Goal: Transaction & Acquisition: Purchase product/service

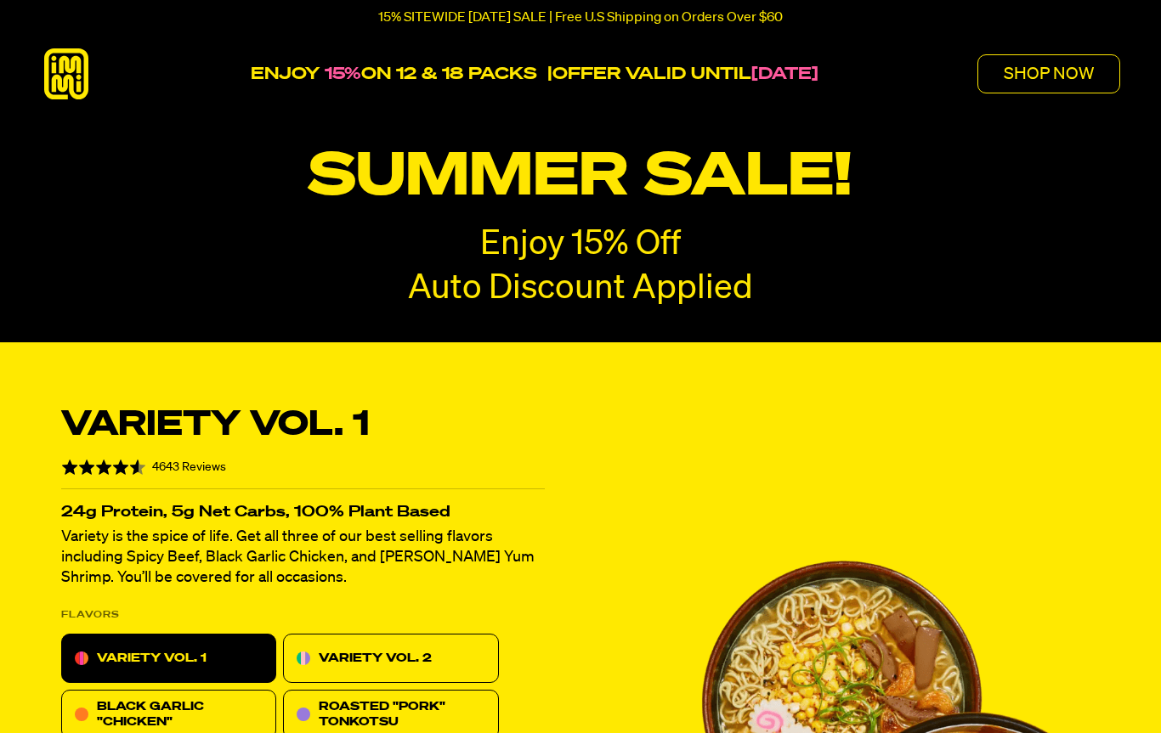
radio input "true"
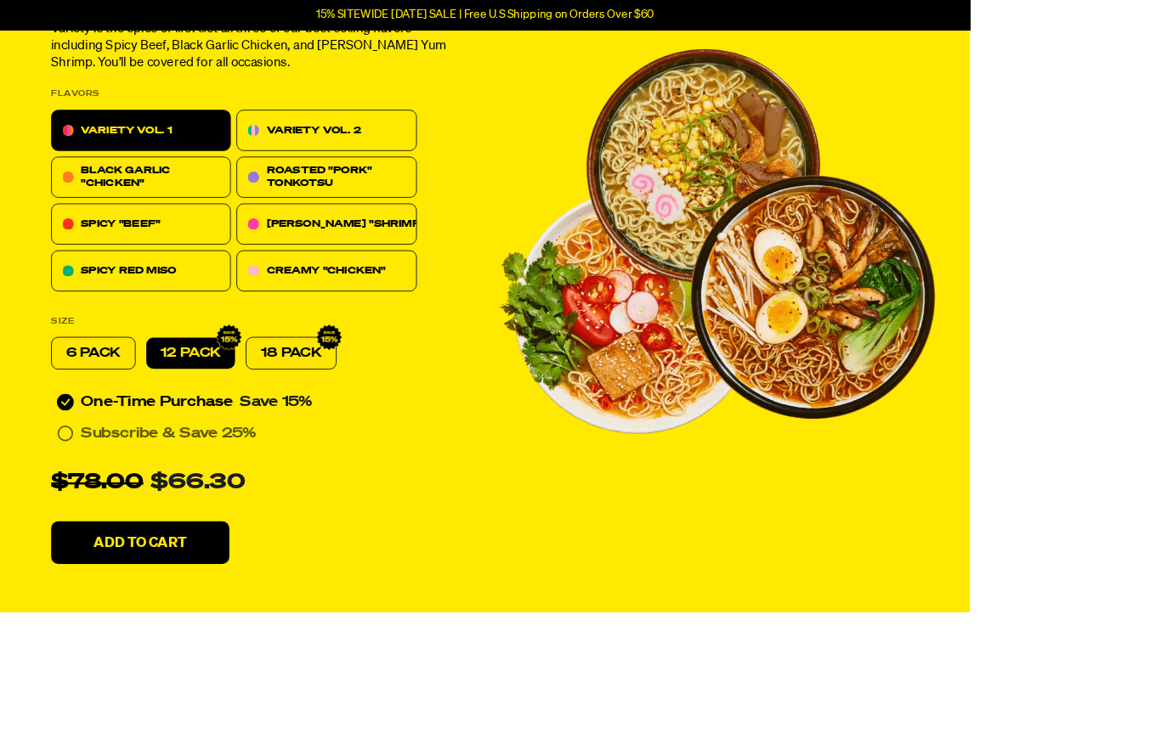
scroll to position [476, 0]
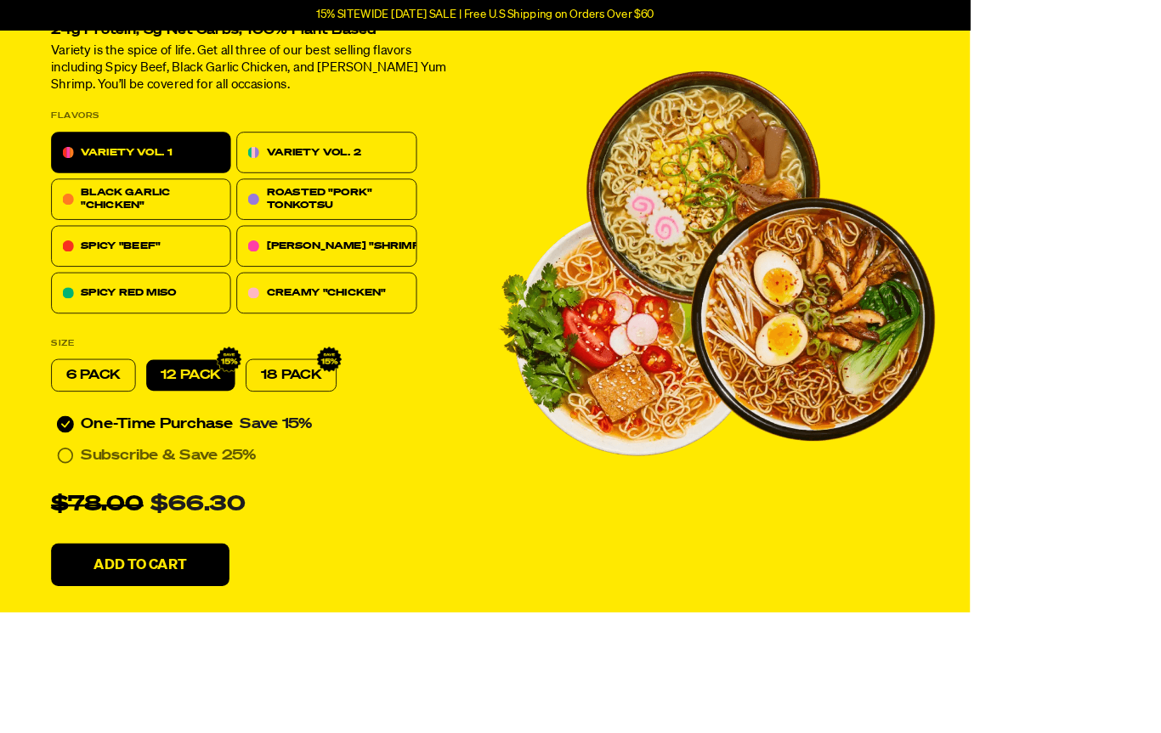
click at [110, 303] on p "SPICY "BEEF"" at bounding box center [144, 295] width 95 height 20
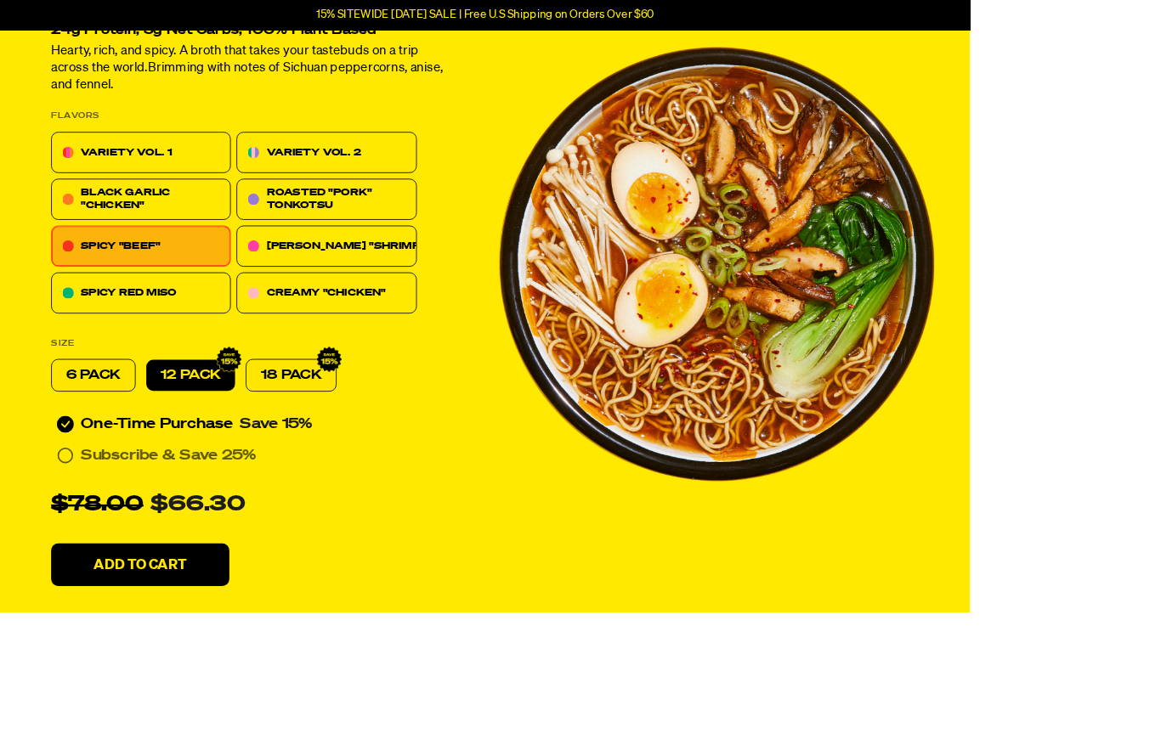
click at [112, 457] on p "6 PACK" at bounding box center [111, 449] width 65 height 20
radio input "true"
radio input "false"
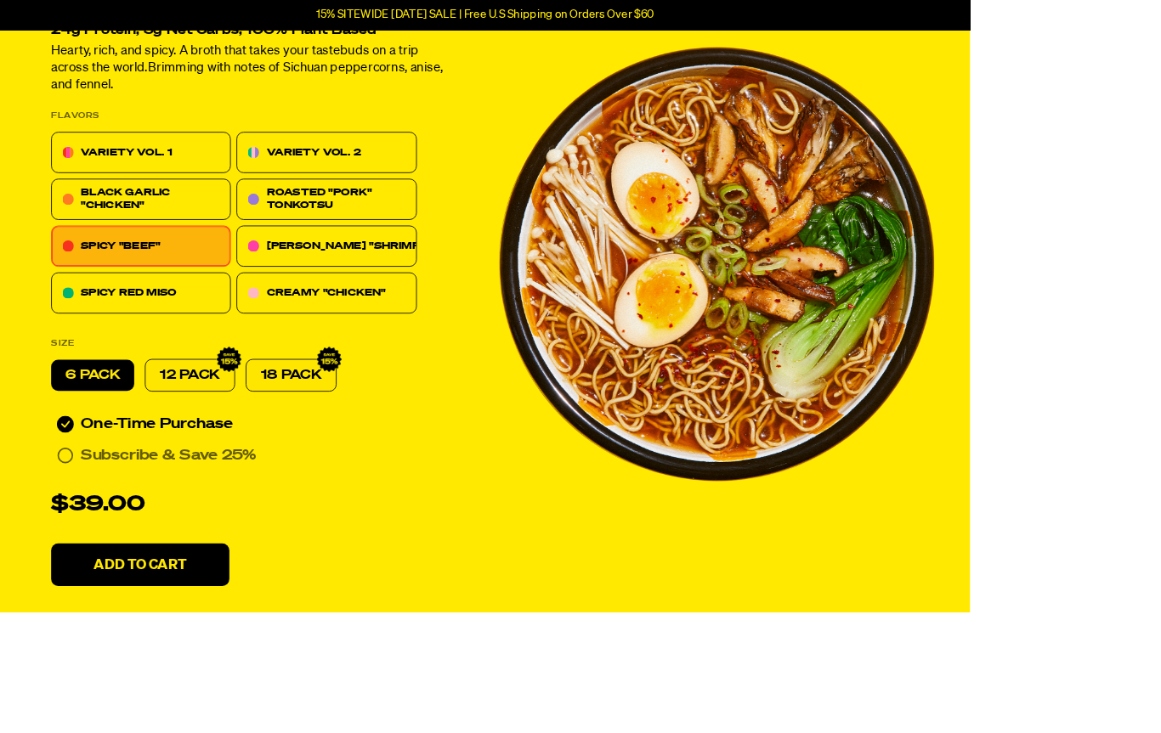
click at [141, 178] on p "VARIETY VOL. 1" at bounding box center [152, 183] width 110 height 20
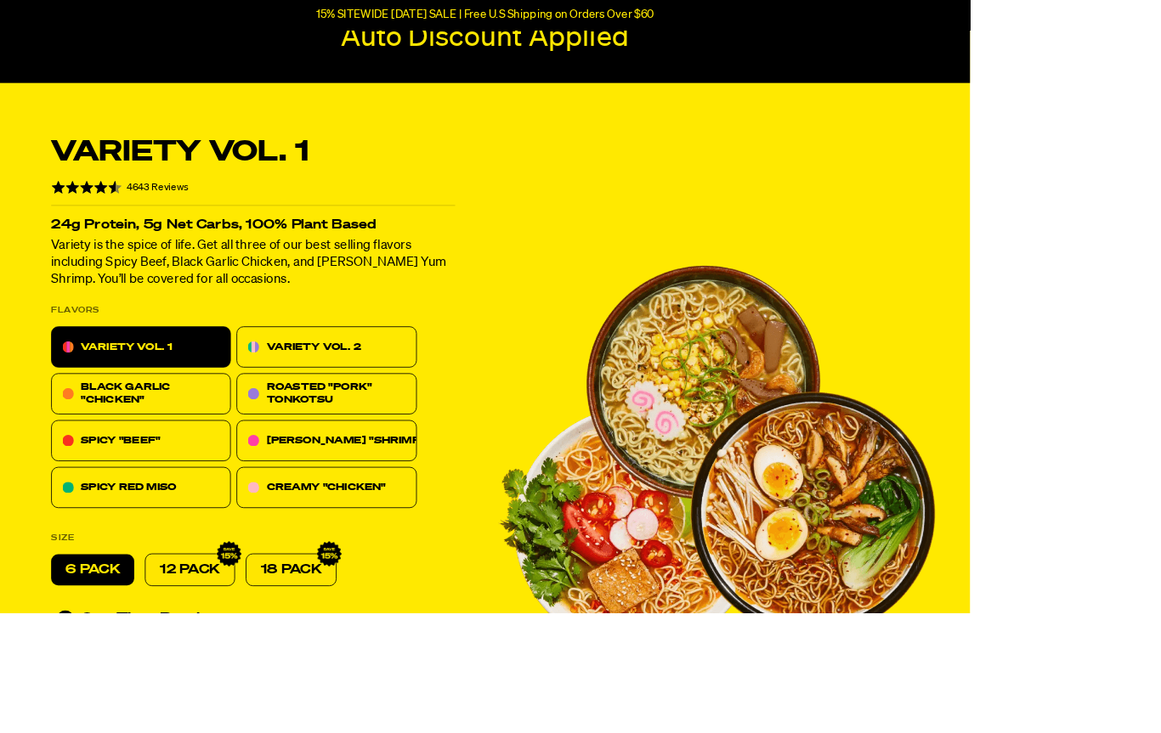
scroll to position [242, 0]
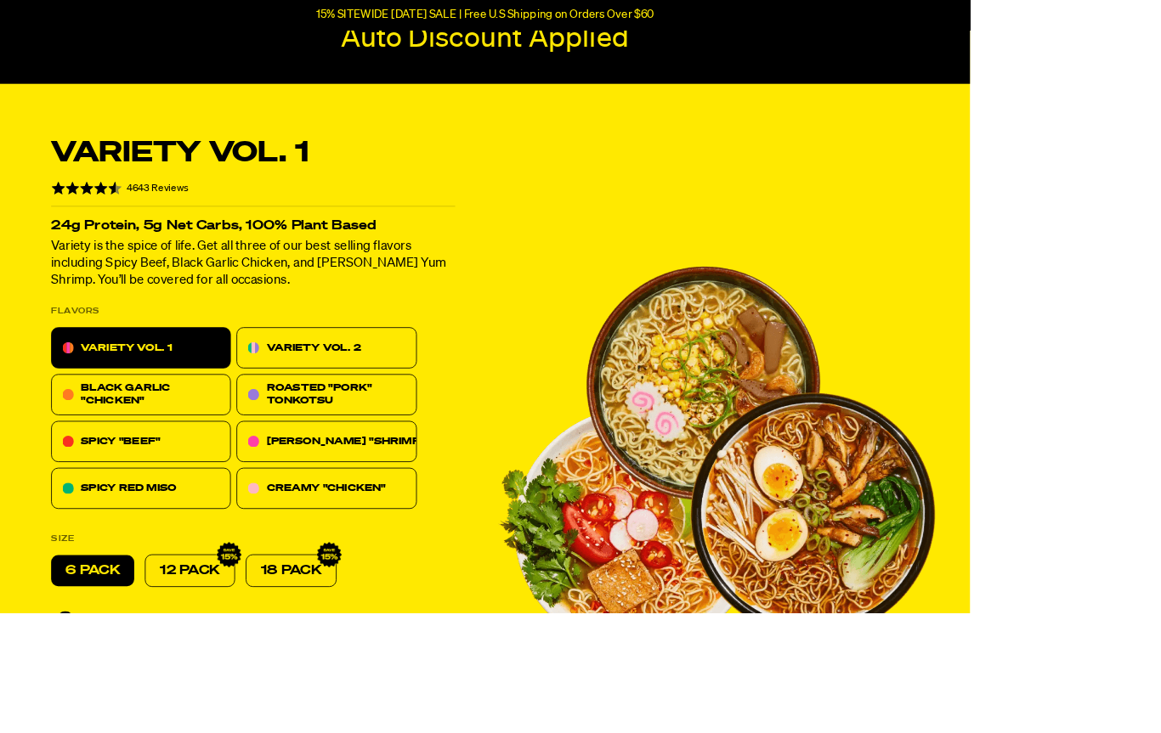
click at [86, 467] on img at bounding box center [82, 473] width 14 height 14
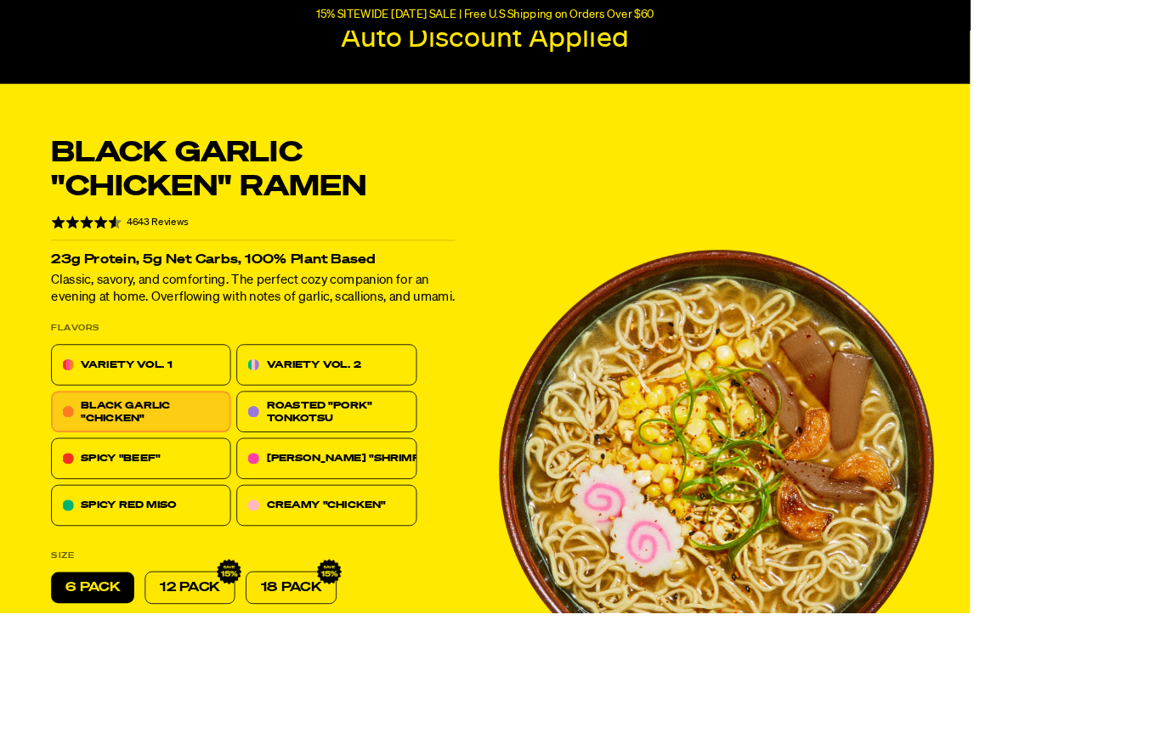
click at [116, 544] on p "SPICY "BEEF"" at bounding box center [144, 549] width 95 height 20
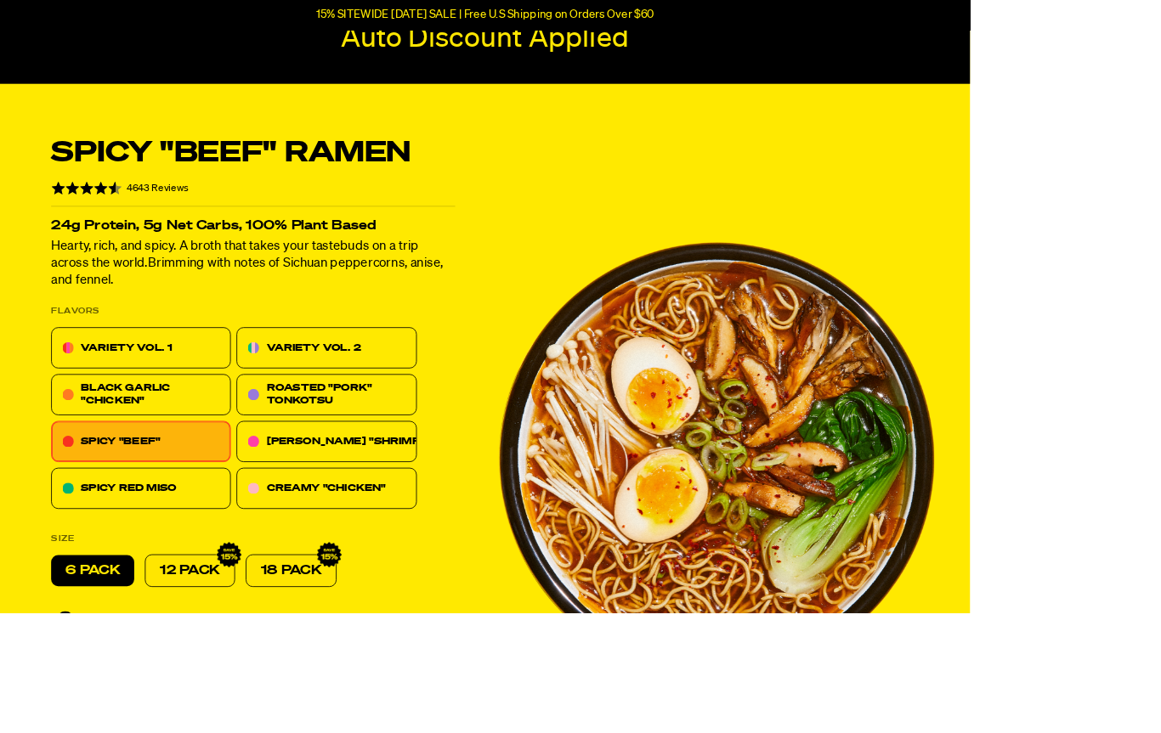
click at [57, 733] on div "Spicy "Beef" Ramen Rated 4.6 out of 5 4643 Reviews Based on 4643 reviews 24g Pr…" at bounding box center [303, 549] width 524 height 813
click at [80, 729] on div "One-Time Purchase Save 15%" at bounding box center [303, 741] width 484 height 27
